Goal: Information Seeking & Learning: Learn about a topic

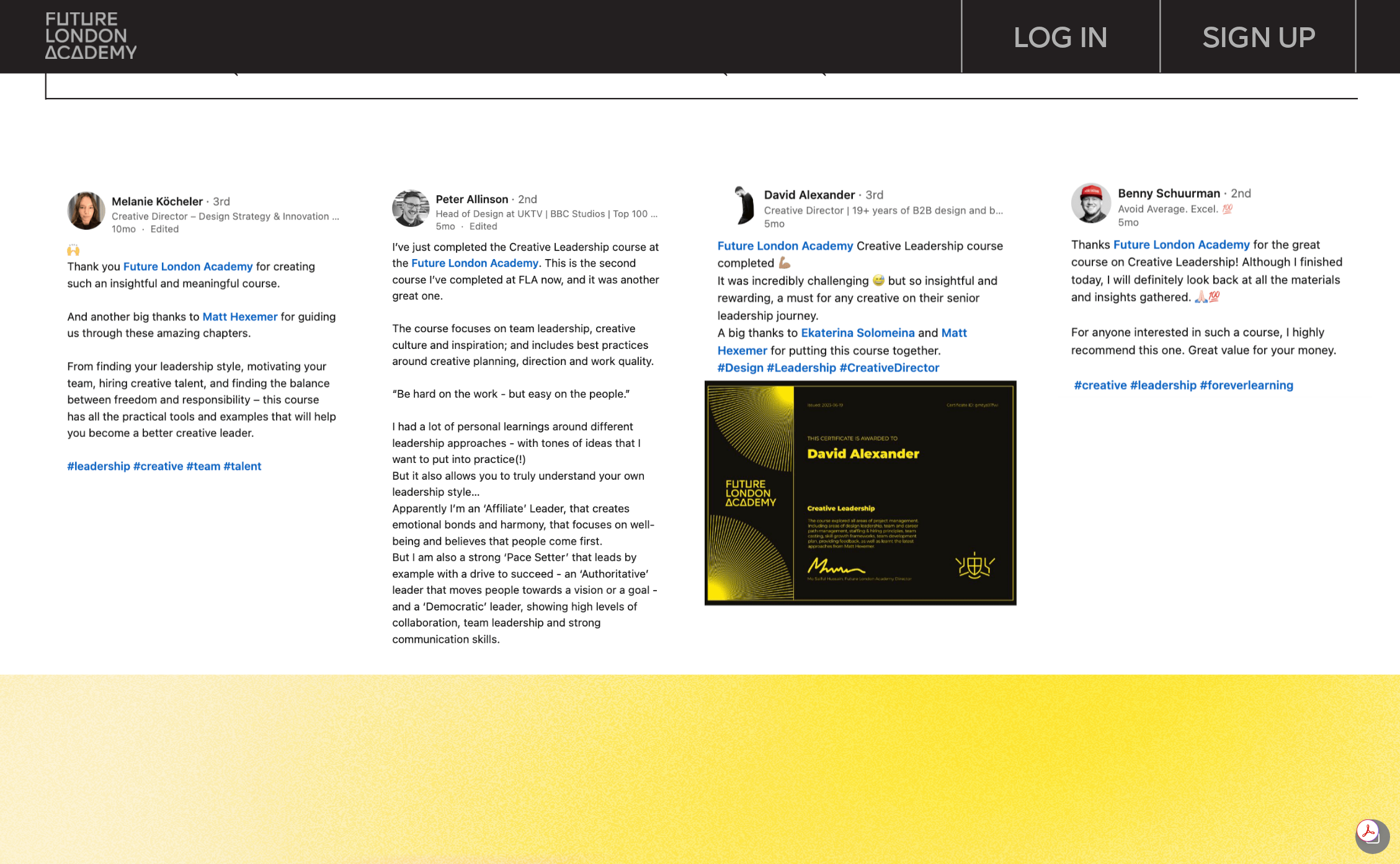
scroll to position [1581, 0]
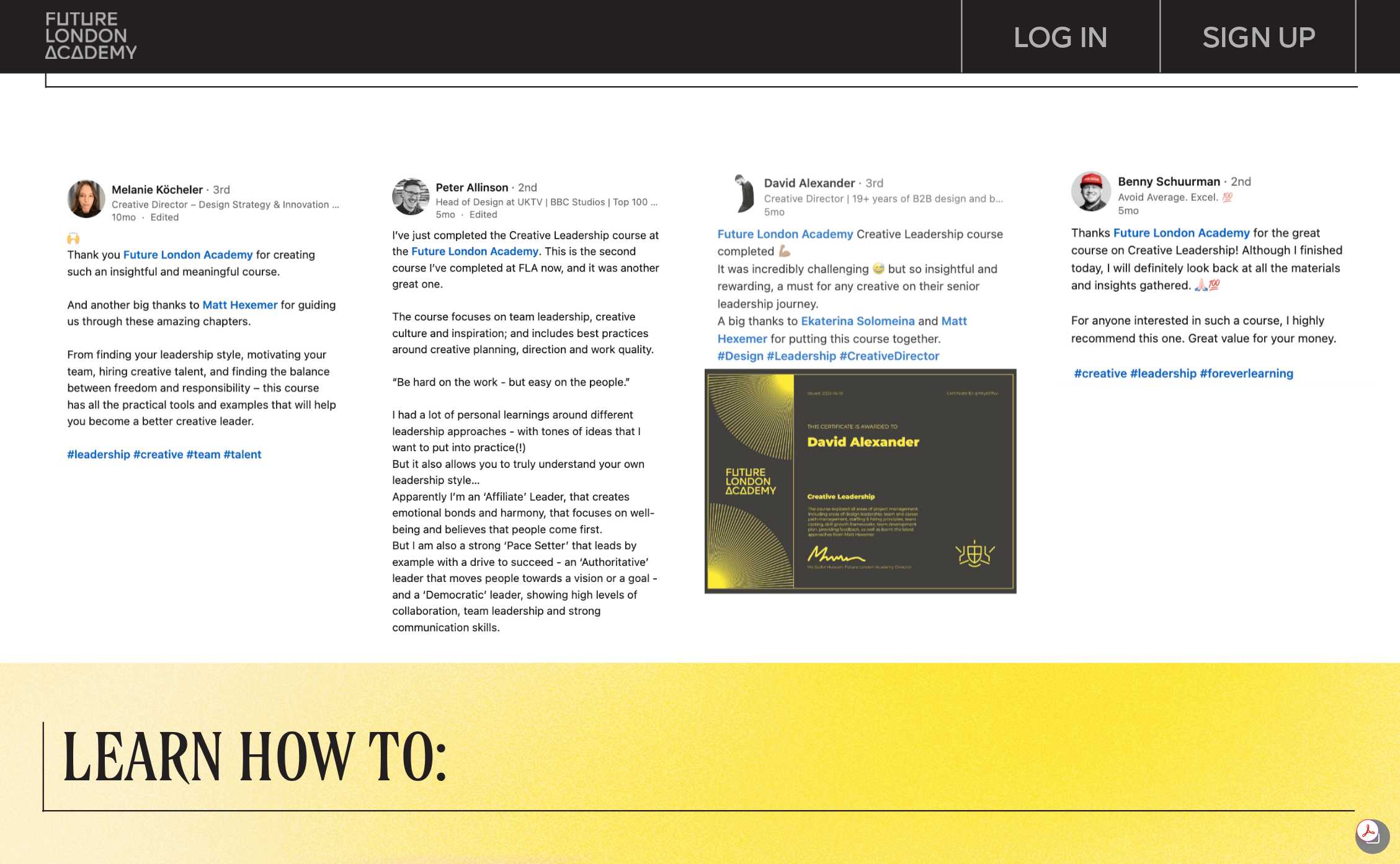
click at [897, 473] on img at bounding box center [859, 384] width 320 height 434
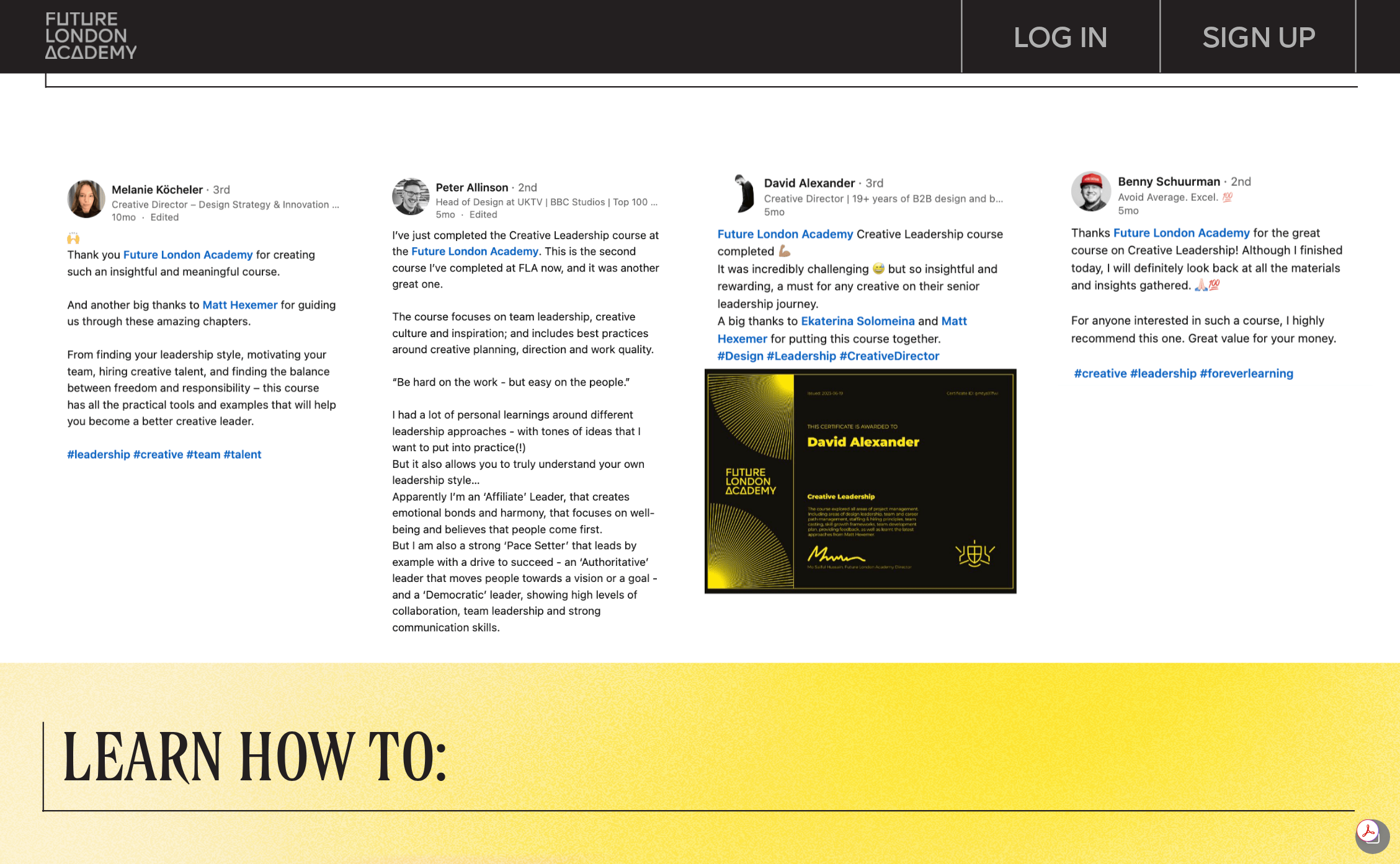
scroll to position [824, 0]
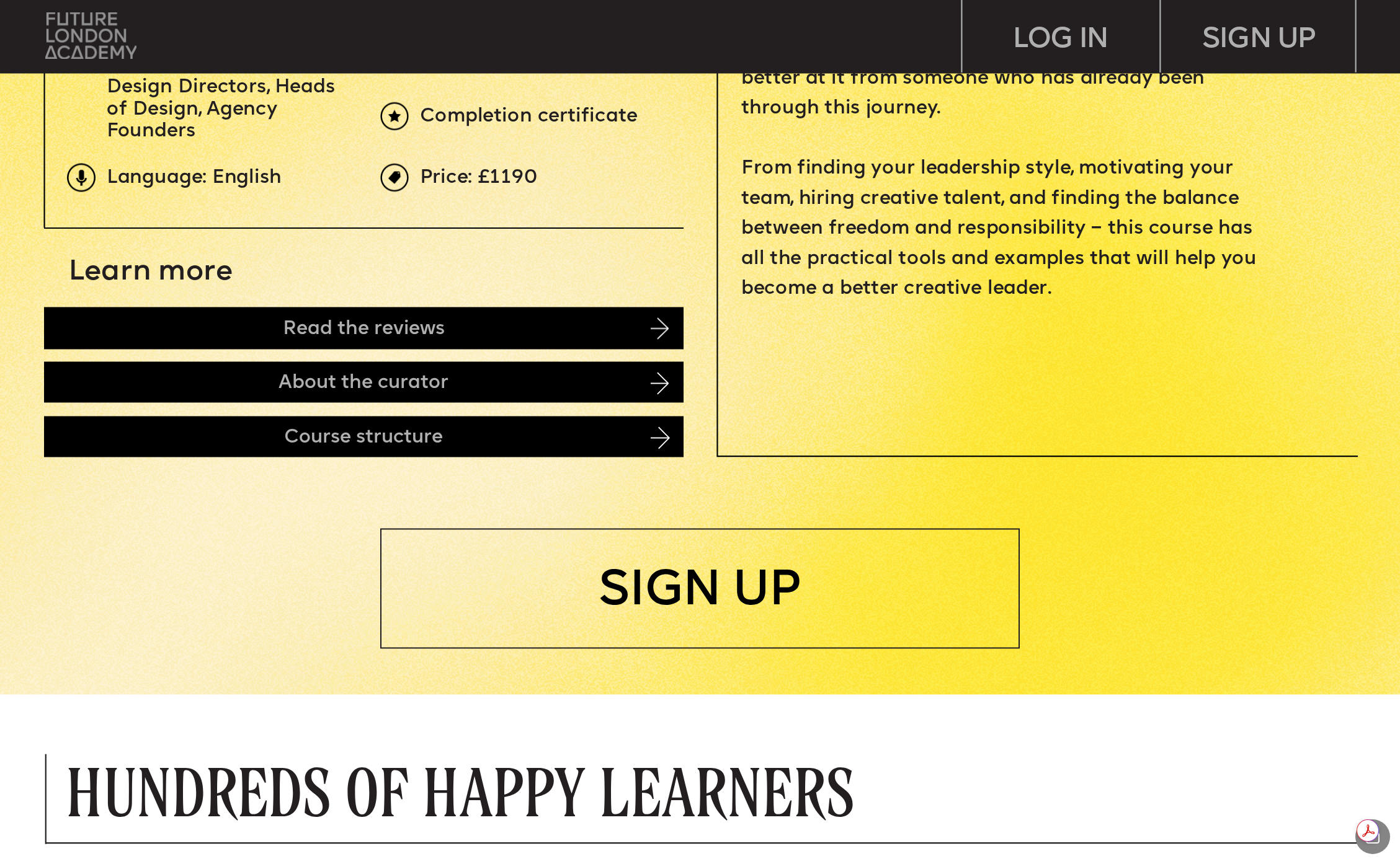
click at [104, 48] on img at bounding box center [91, 35] width 92 height 47
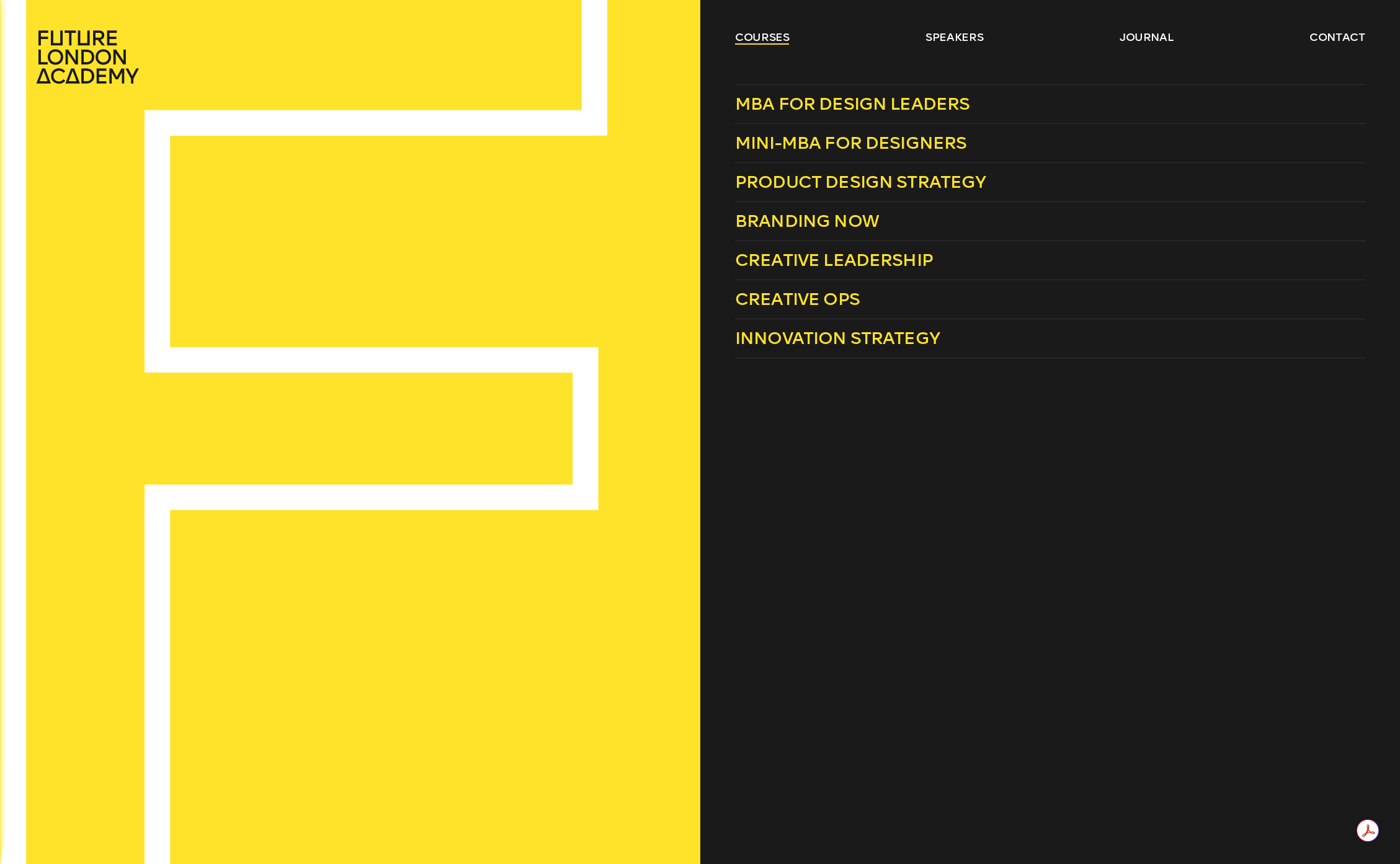
click at [763, 34] on link "courses" at bounding box center [761, 36] width 54 height 15
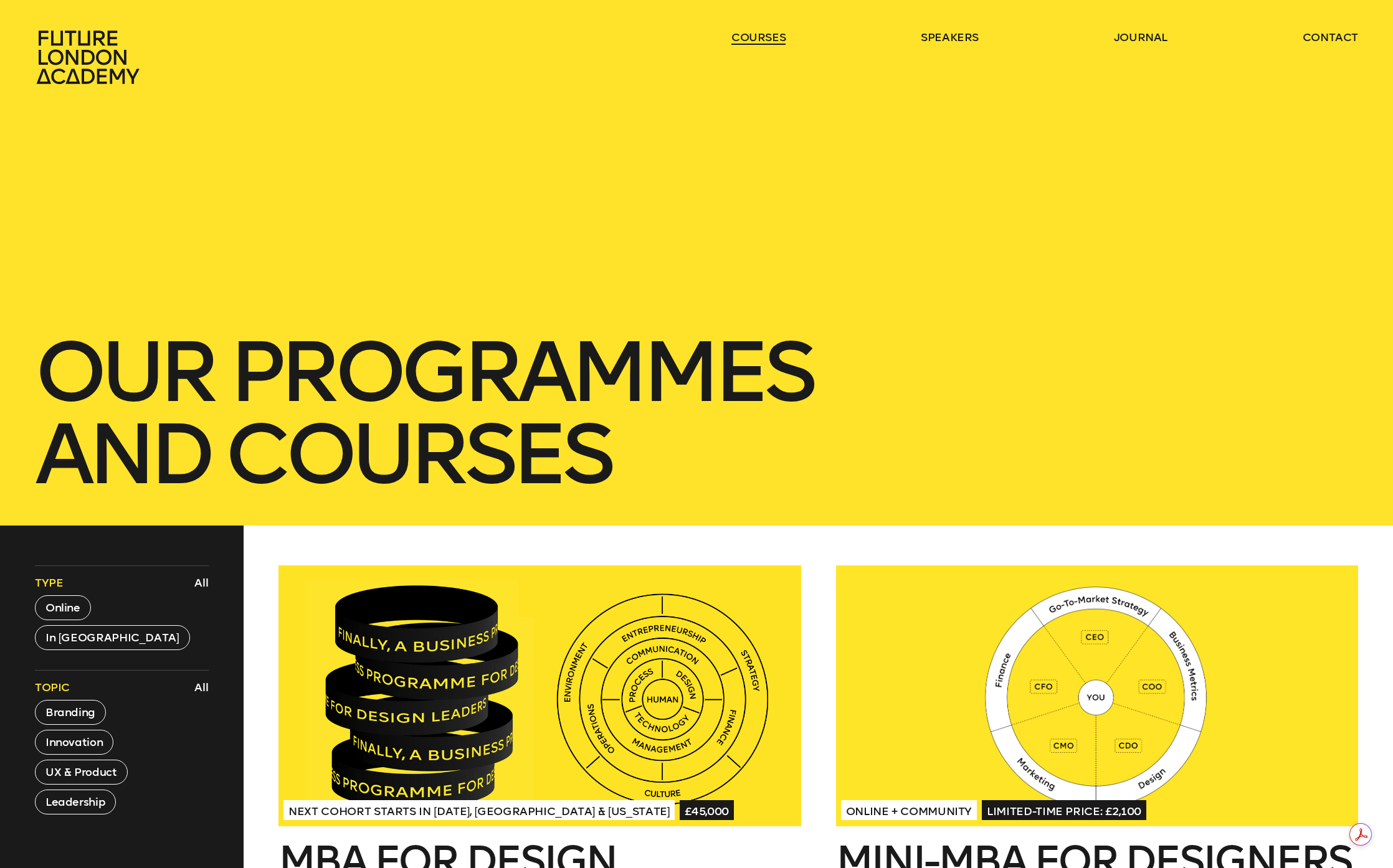
click at [766, 34] on link "courses" at bounding box center [758, 36] width 55 height 15
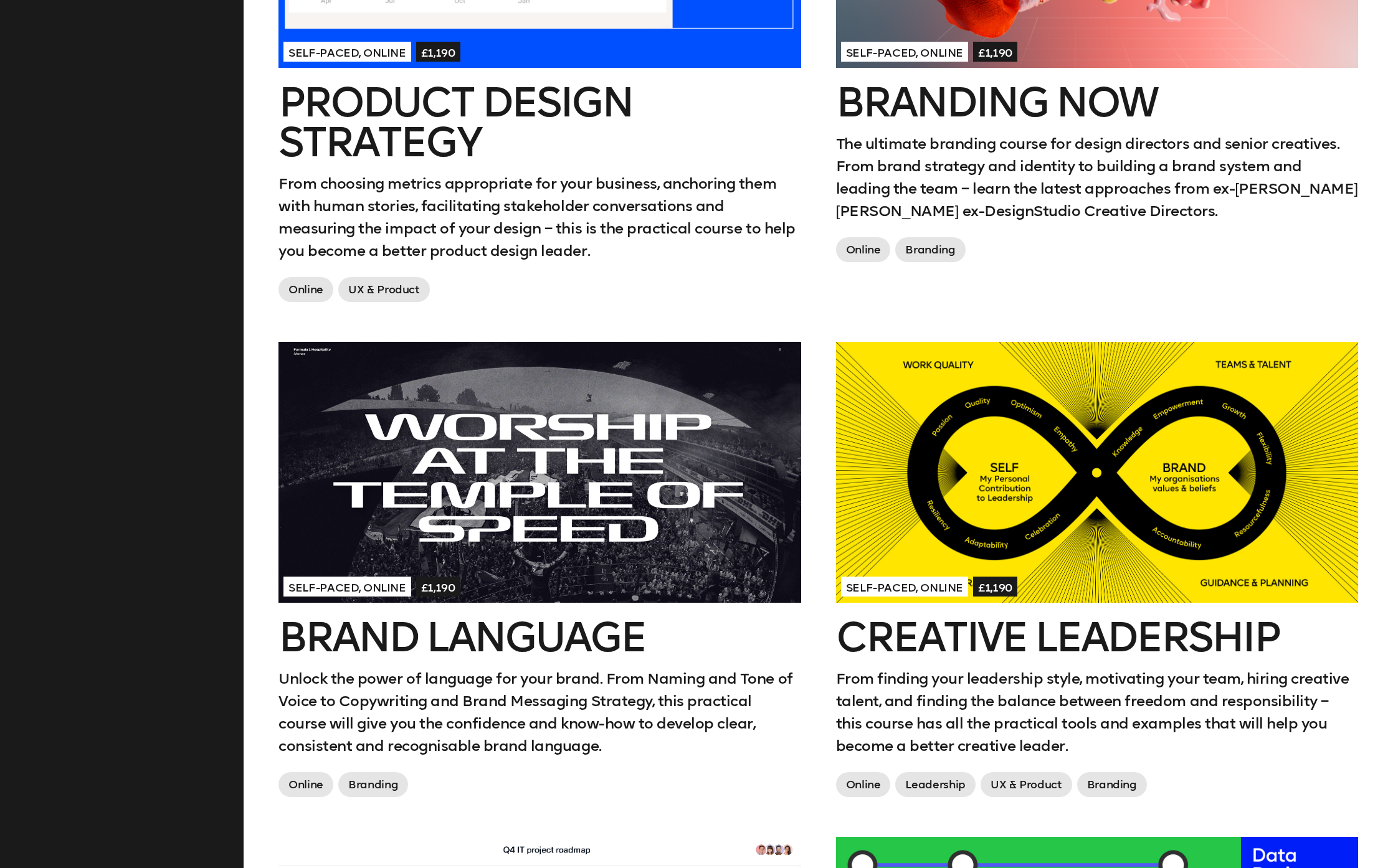
scroll to position [1108, 0]
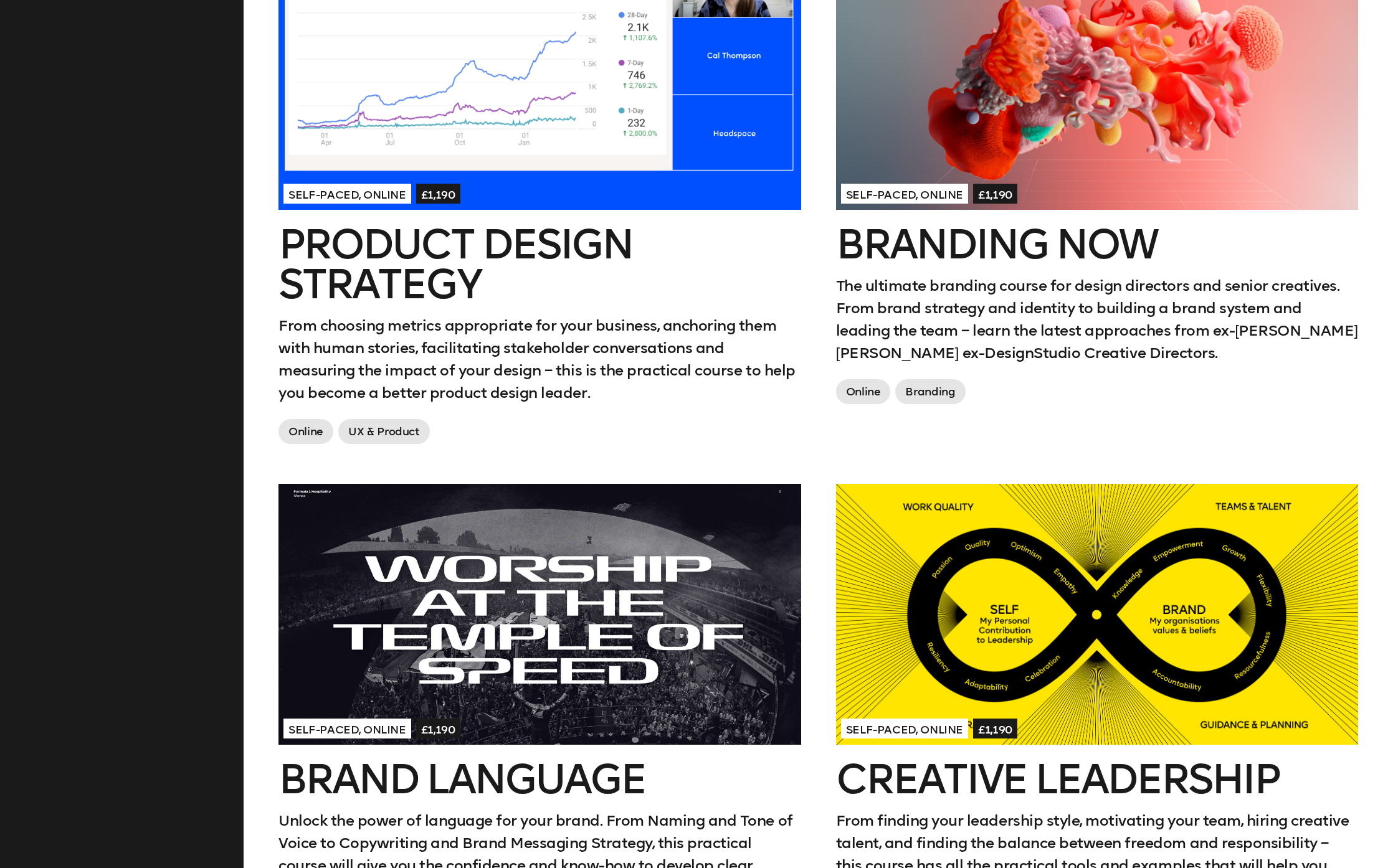
click at [1166, 118] on div at bounding box center [1097, 78] width 522 height 261
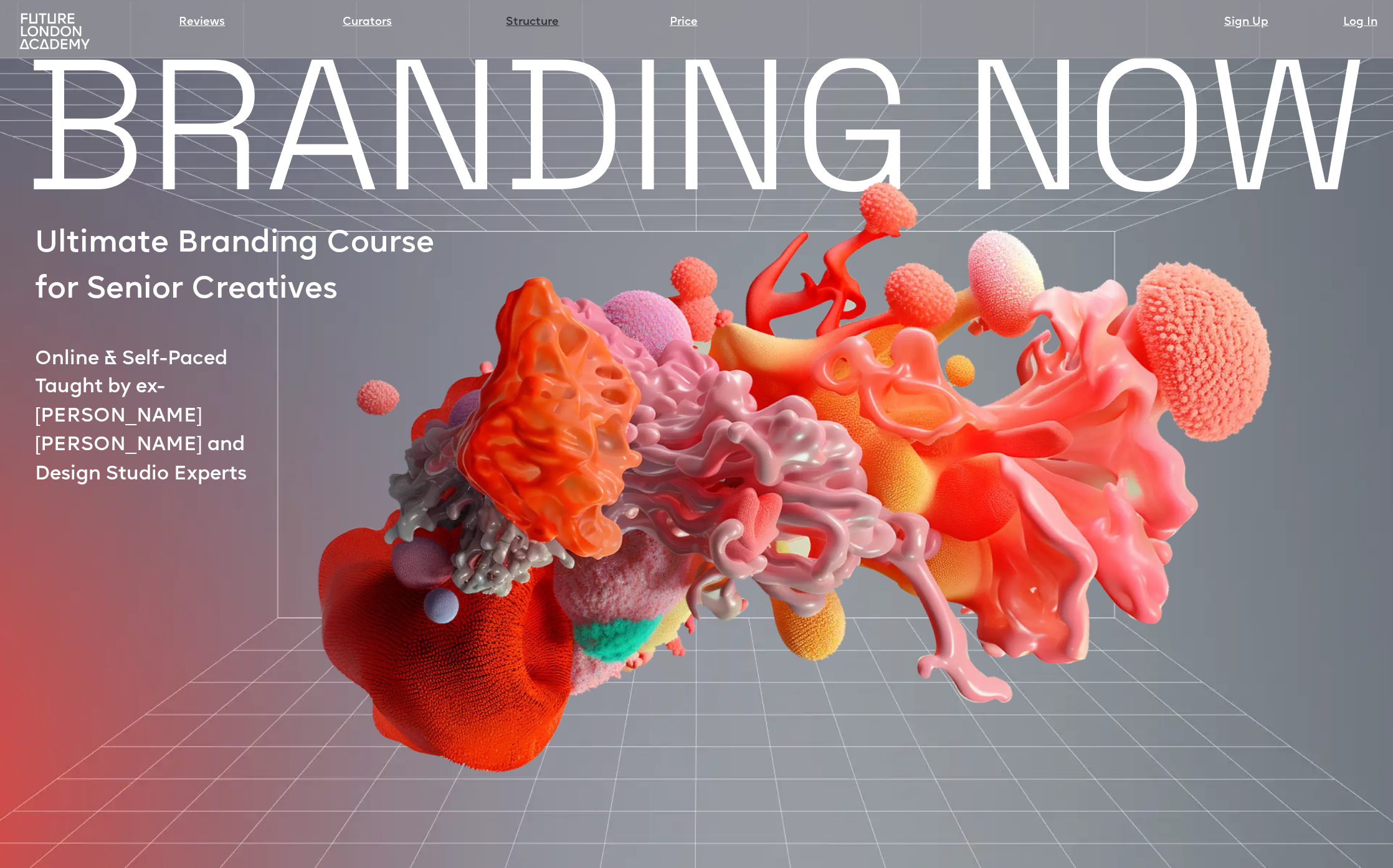
click at [542, 23] on link "Structure" at bounding box center [532, 23] width 53 height 17
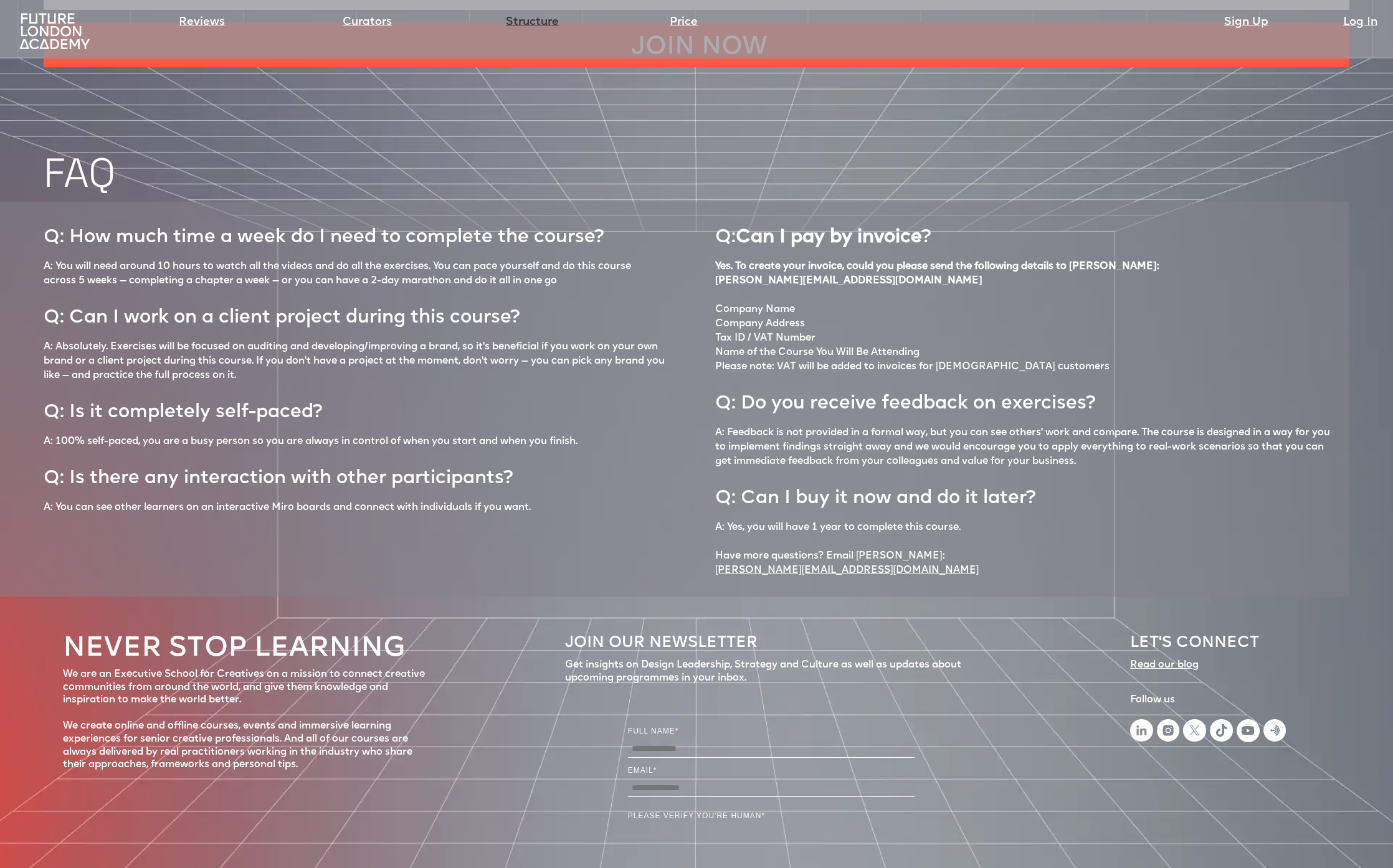
scroll to position [5730, 0]
